Goal: Task Accomplishment & Management: Complete application form

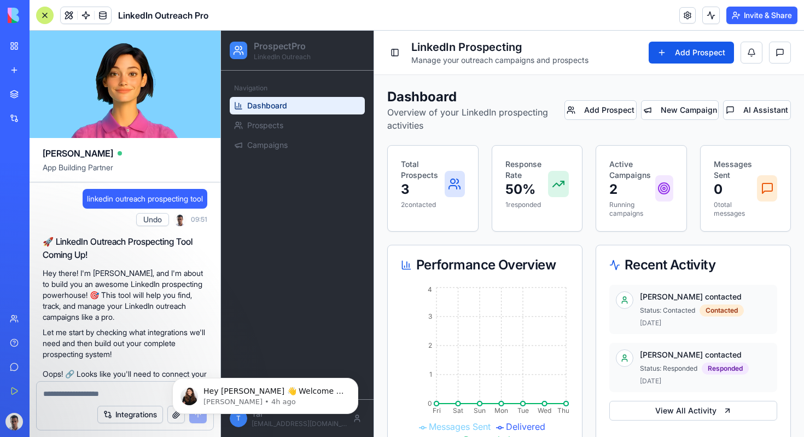
scroll to position [732, 0]
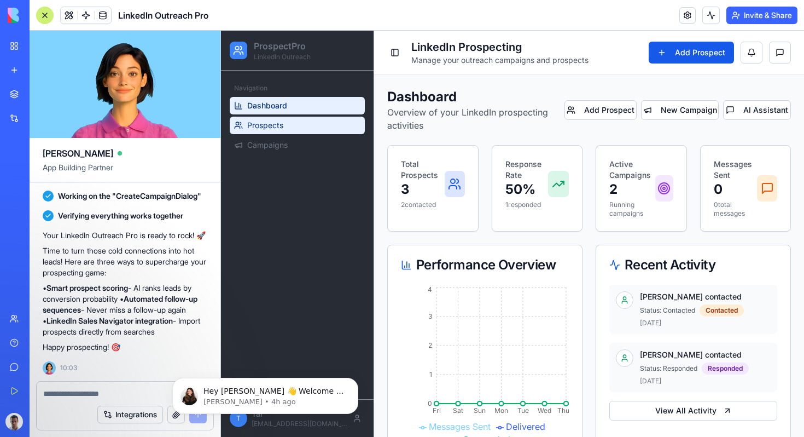
click at [310, 130] on link "Prospects" at bounding box center [297, 126] width 135 height 18
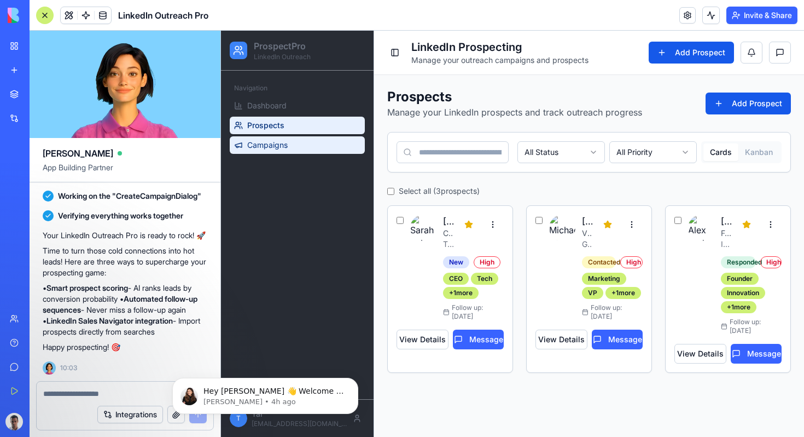
click at [312, 144] on link "Campaigns" at bounding box center [297, 145] width 135 height 18
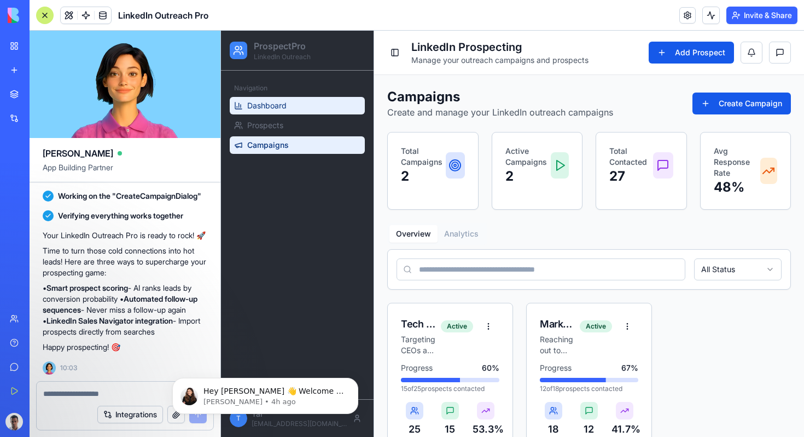
click at [305, 101] on link "Dashboard" at bounding box center [297, 106] width 135 height 18
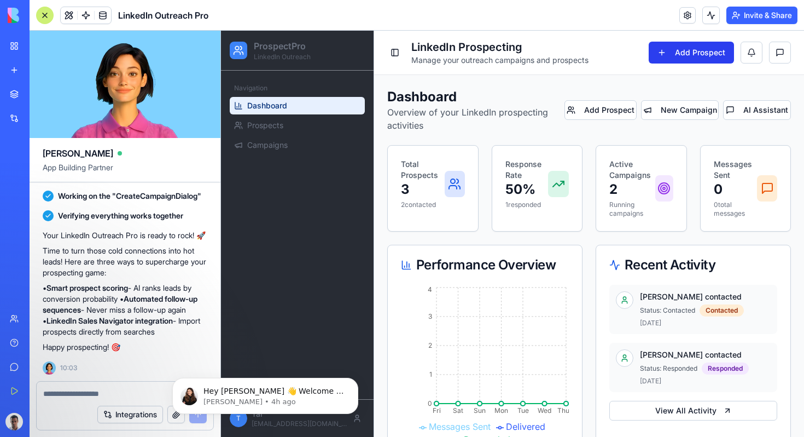
click at [683, 50] on button "Add Prospect" at bounding box center [691, 53] width 85 height 22
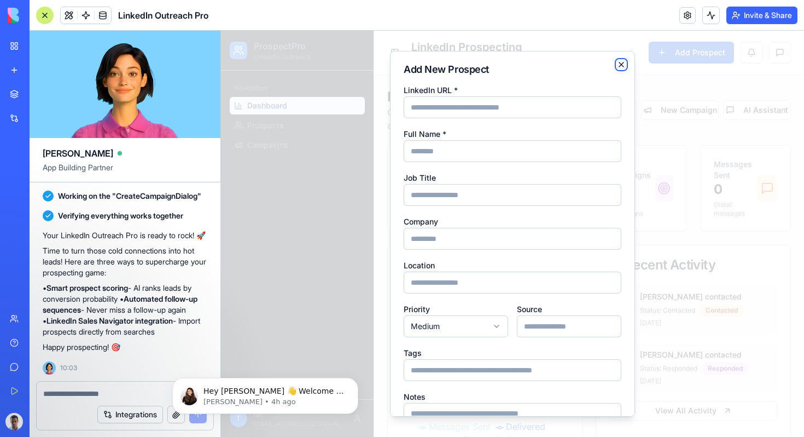
click at [623, 63] on icon "button" at bounding box center [621, 64] width 4 height 4
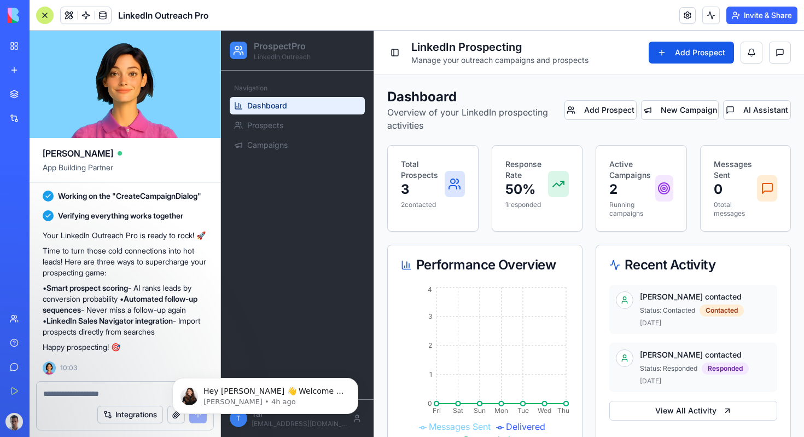
click at [64, 385] on div at bounding box center [125, 390] width 177 height 18
click at [66, 389] on textarea at bounding box center [125, 393] width 164 height 11
type textarea "*"
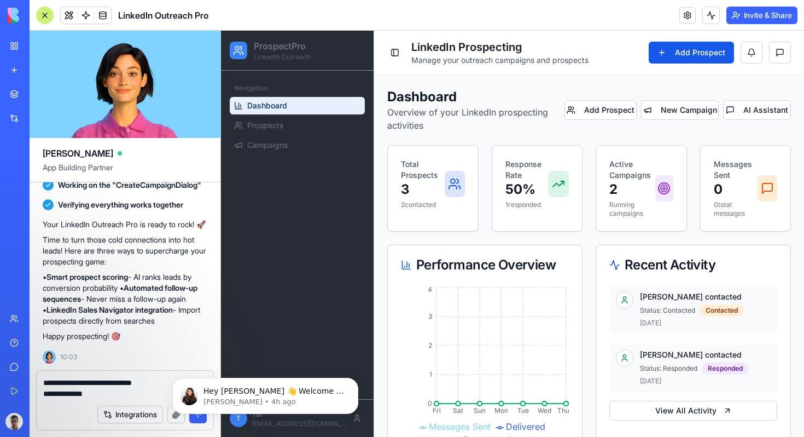
type textarea "**********"
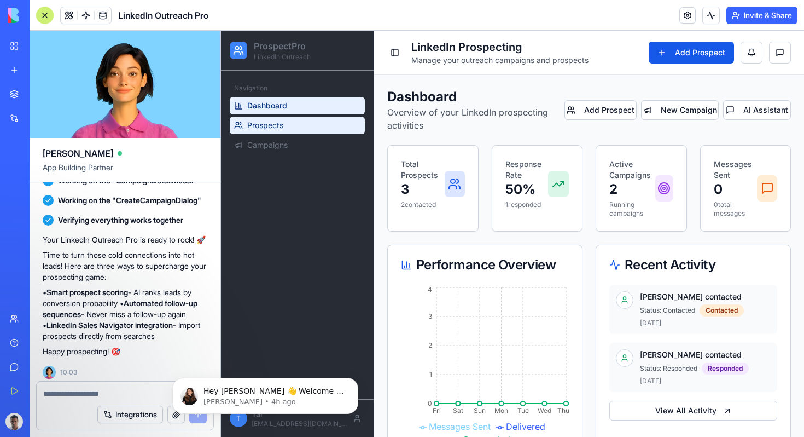
click at [297, 125] on link "Prospects" at bounding box center [297, 126] width 135 height 18
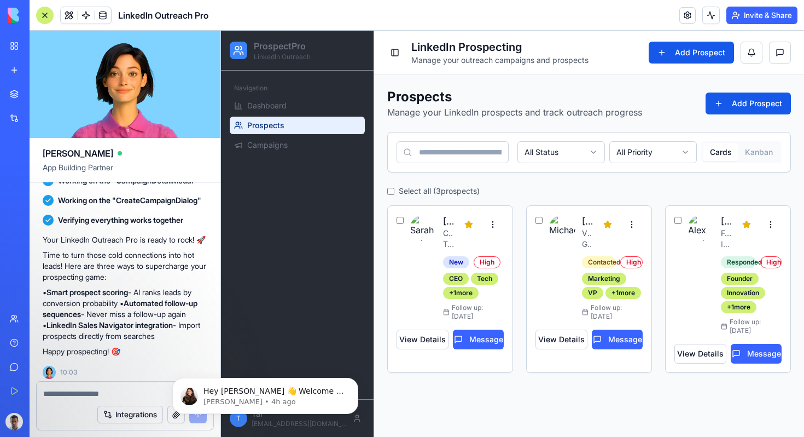
click at [466, 155] on input at bounding box center [453, 152] width 112 height 22
click at [576, 146] on html "ProspectPro LinkedIn Outreach Navigation Dashboard Prospects Campaigns T Tal [E…" at bounding box center [512, 234] width 583 height 406
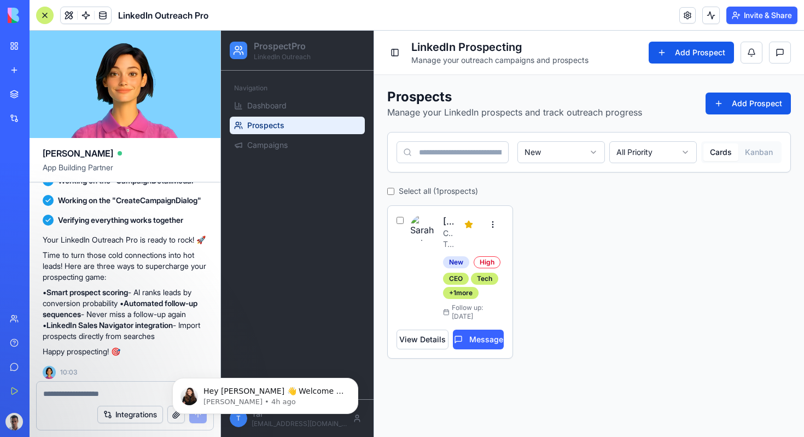
click at [477, 150] on input at bounding box center [453, 152] width 112 height 22
click at [474, 115] on p "Manage your LinkedIn prospects and track outreach progress" at bounding box center [514, 112] width 255 height 13
click at [275, 148] on span "Campaigns" at bounding box center [267, 145] width 40 height 11
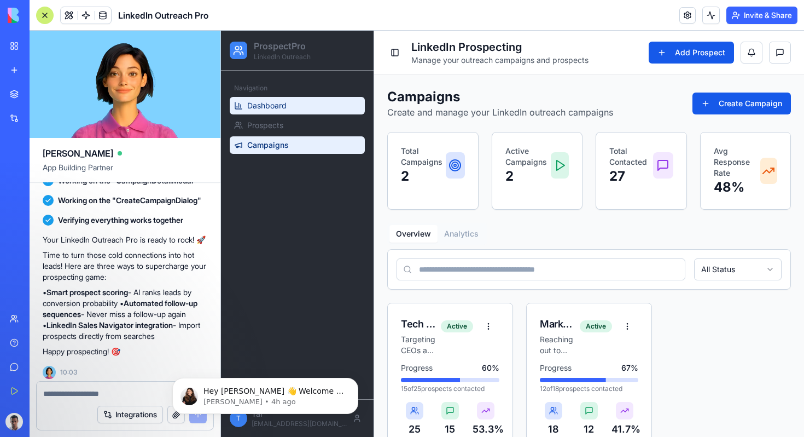
click at [300, 105] on link "Dashboard" at bounding box center [297, 106] width 135 height 18
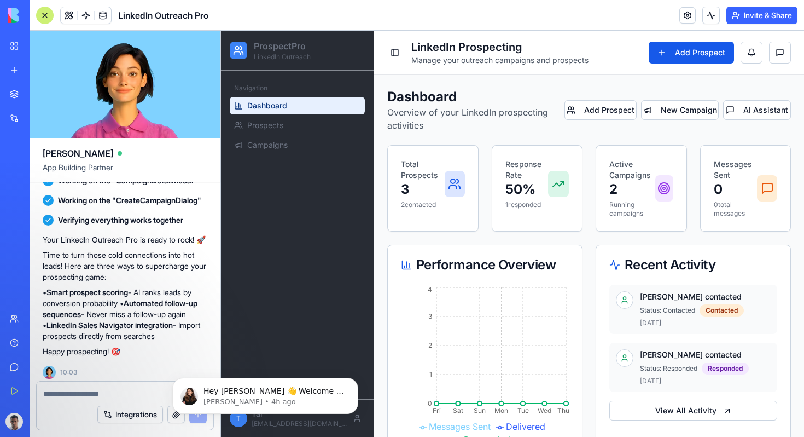
scroll to position [732, 0]
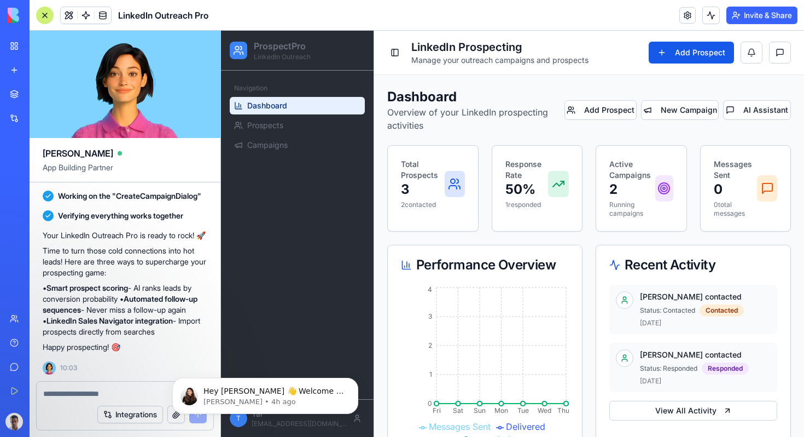
click at [68, 396] on textarea at bounding box center [125, 393] width 164 height 11
type textarea "**********"
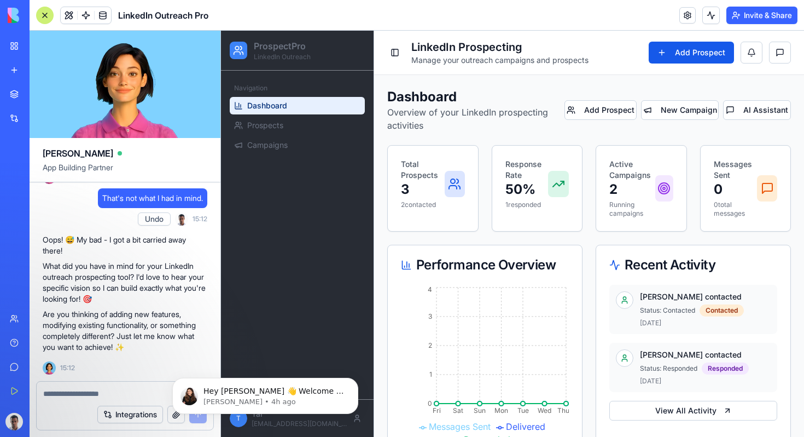
scroll to position [922, 0]
click at [103, 393] on textarea at bounding box center [125, 393] width 164 height 11
type textarea "*"
click at [353, 379] on icon "Dismiss notification" at bounding box center [355, 381] width 6 height 6
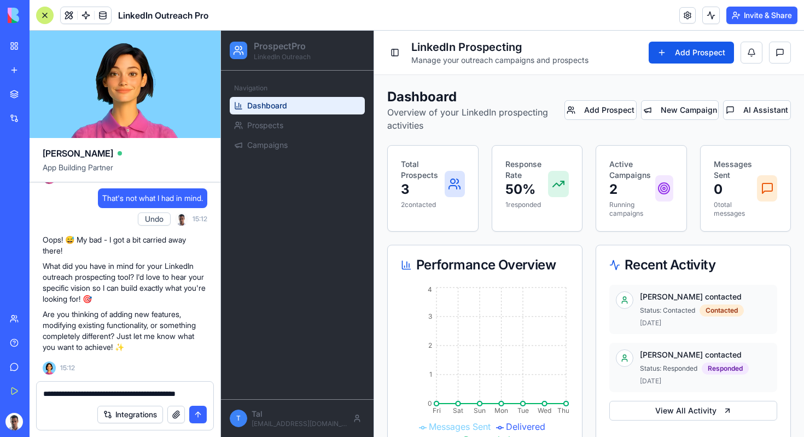
click at [192, 392] on textarea "**********" at bounding box center [125, 393] width 164 height 11
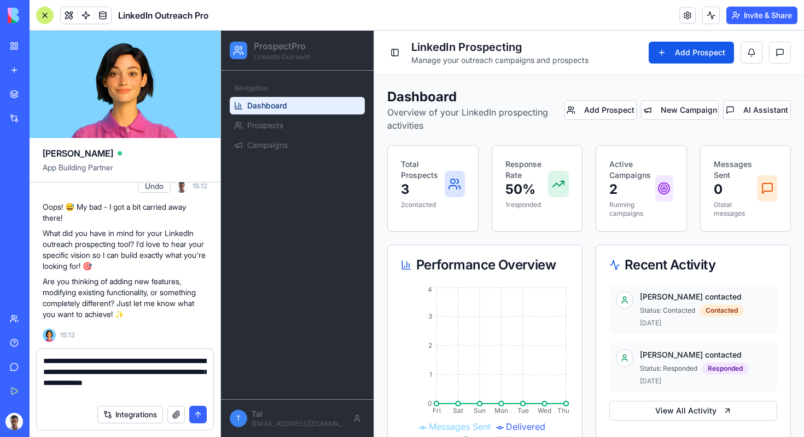
type textarea "**********"
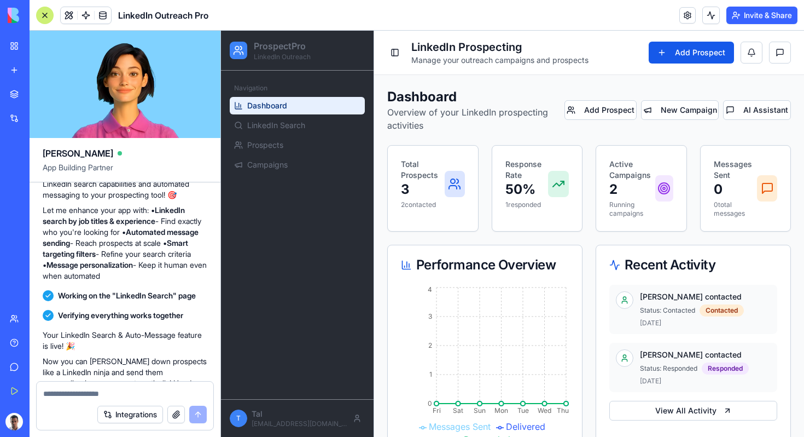
scroll to position [1399, 0]
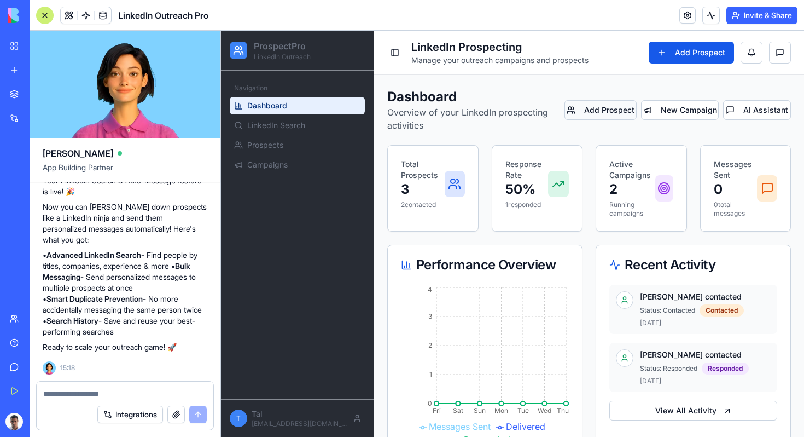
click at [625, 112] on button "Add Prospect" at bounding box center [601, 110] width 72 height 20
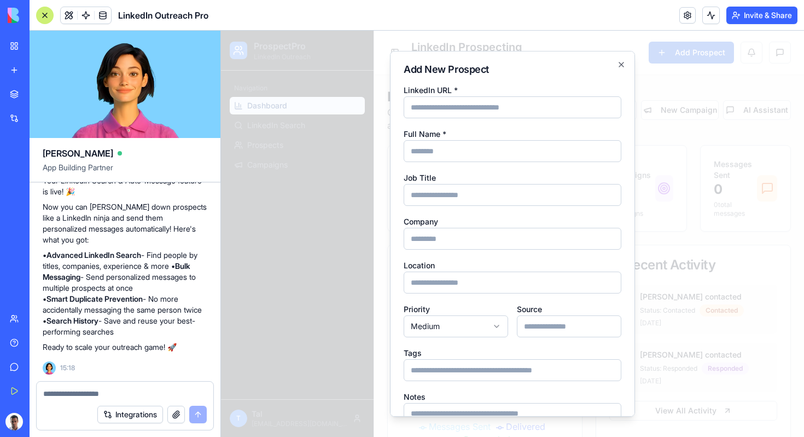
click at [486, 183] on div "Job Title" at bounding box center [513, 188] width 218 height 35
click at [476, 188] on input "Job Title" at bounding box center [513, 195] width 218 height 22
type input "*"
type input "*******"
type input "*"
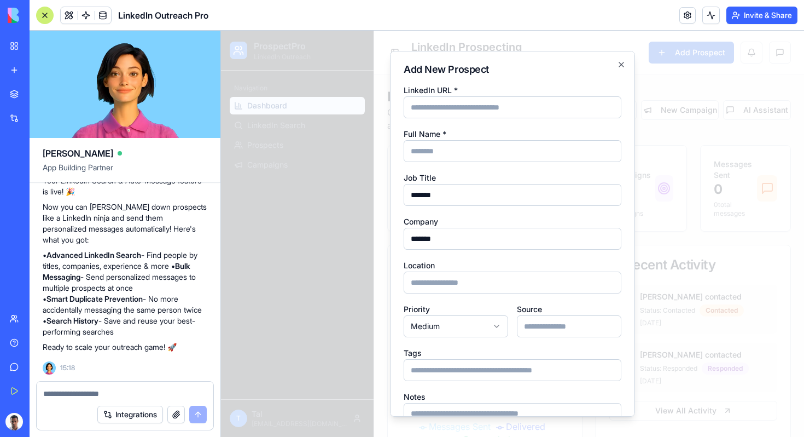
scroll to position [83, 0]
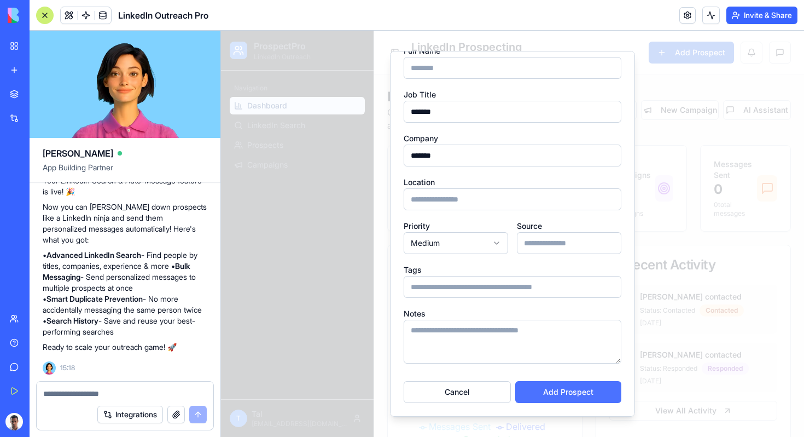
type input "*******"
click at [559, 393] on button "Add Prospect" at bounding box center [568, 392] width 106 height 22
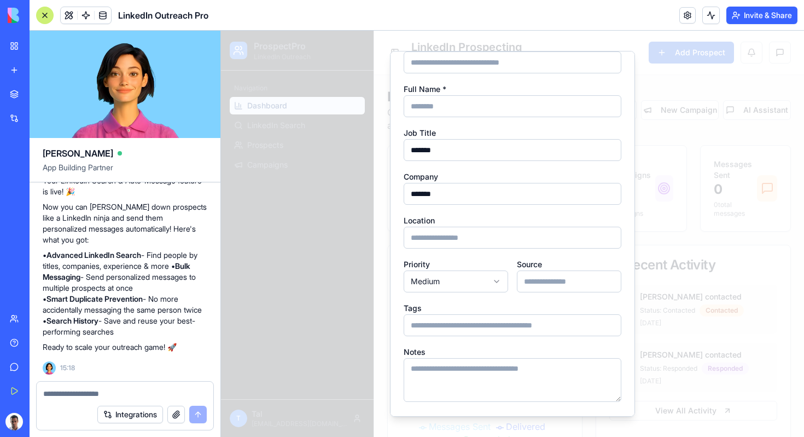
scroll to position [0, 0]
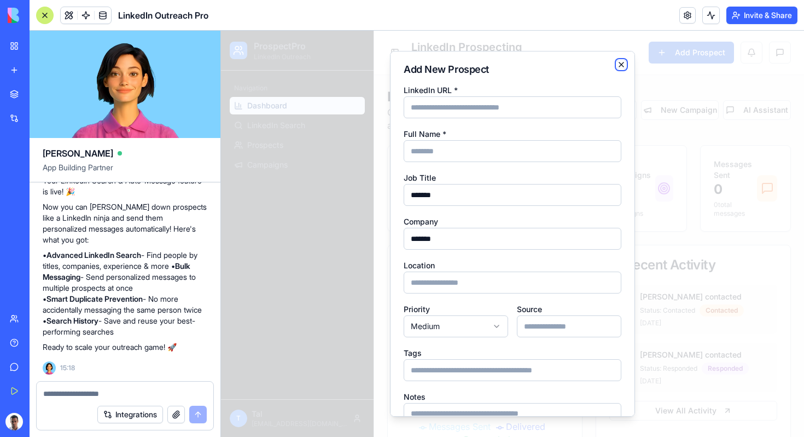
click at [624, 63] on icon "button" at bounding box center [621, 64] width 9 height 9
